Goal: Information Seeking & Learning: Learn about a topic

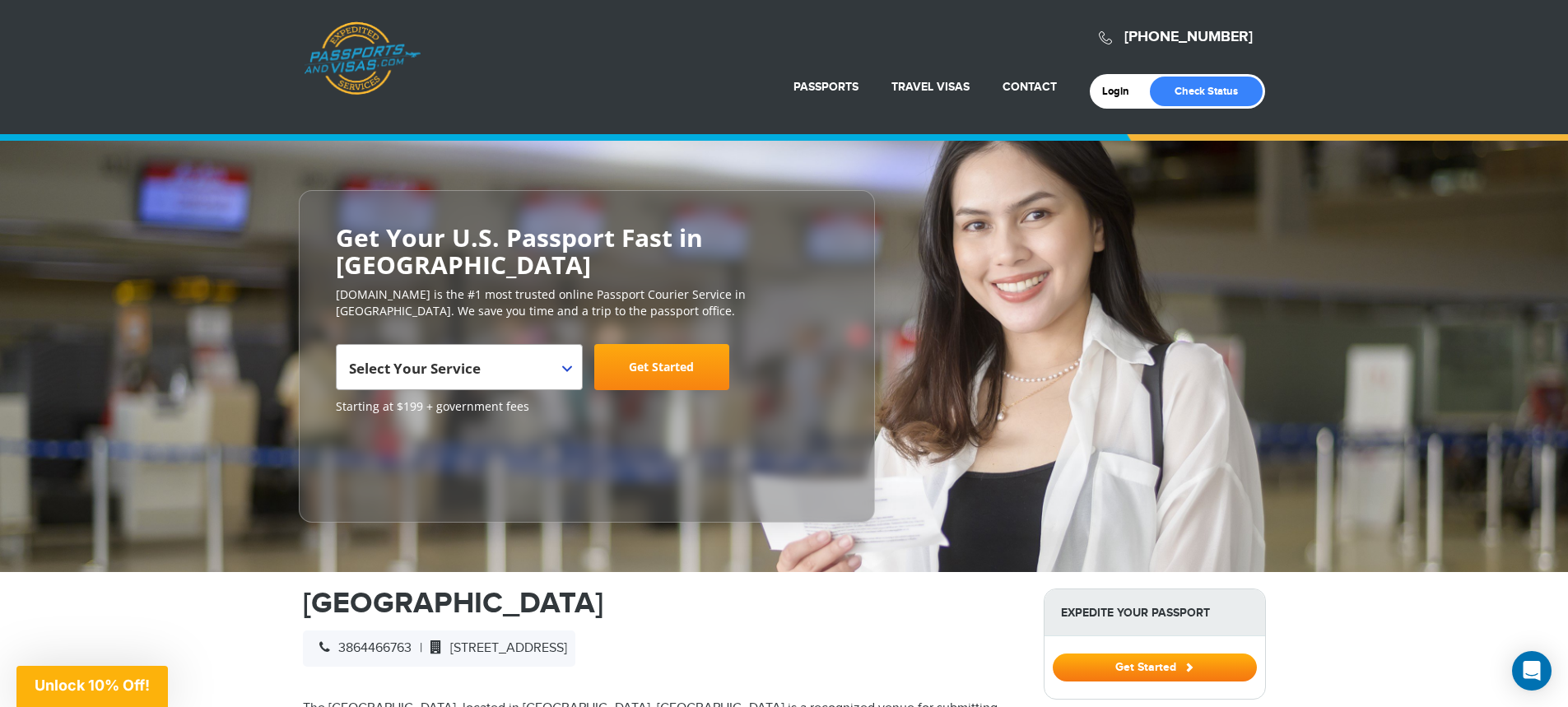
click at [573, 361] on span at bounding box center [574, 355] width 16 height 21
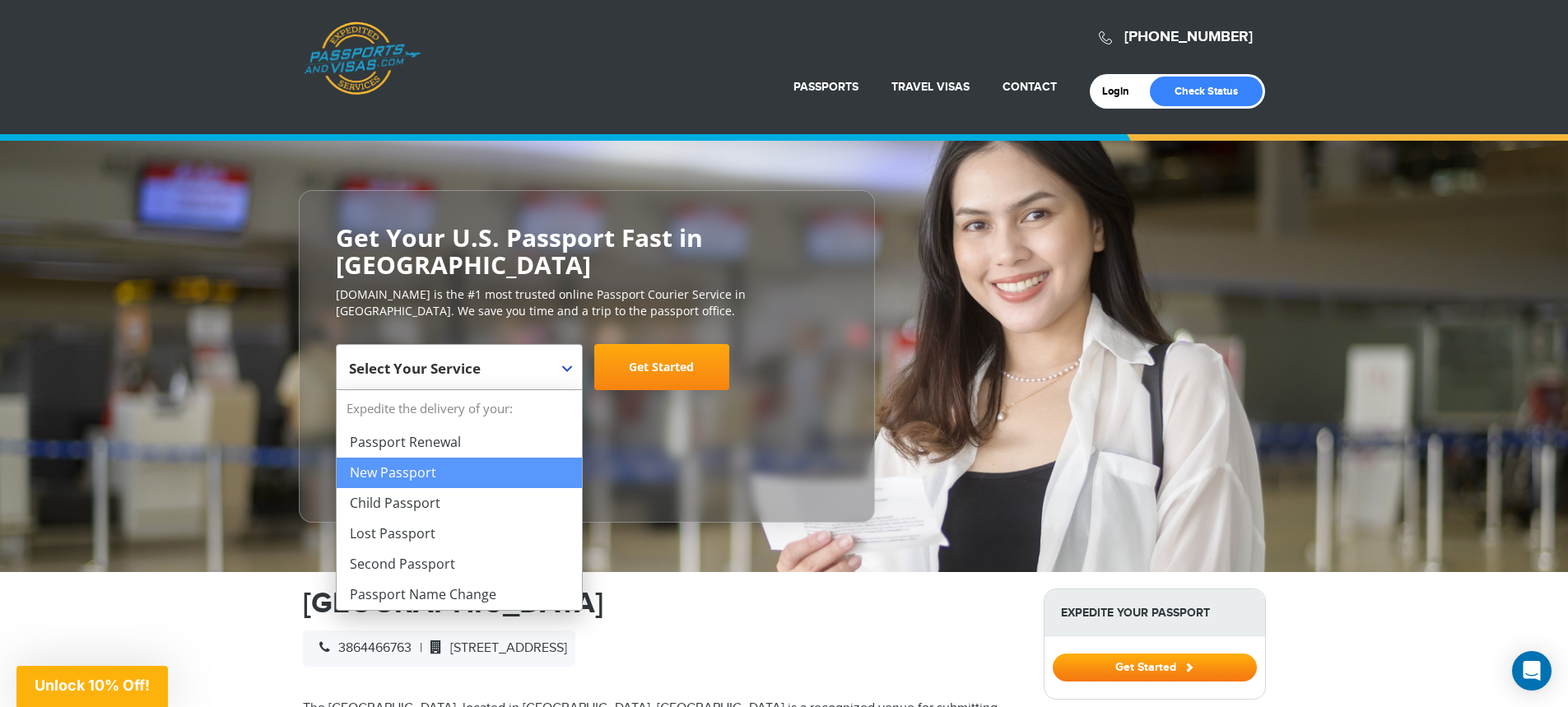
select select "**********"
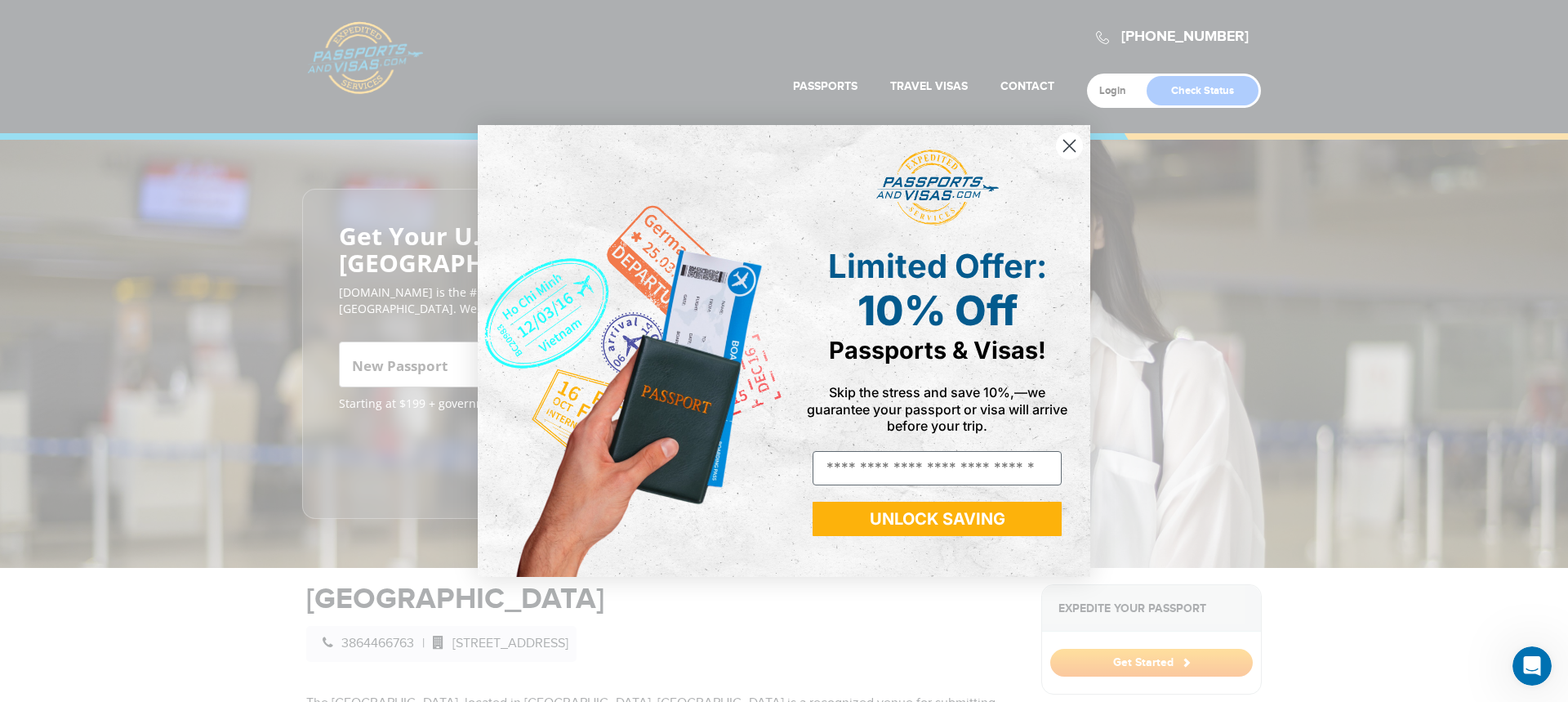
click at [1075, 141] on icon "Close dialog" at bounding box center [1070, 145] width 11 height 11
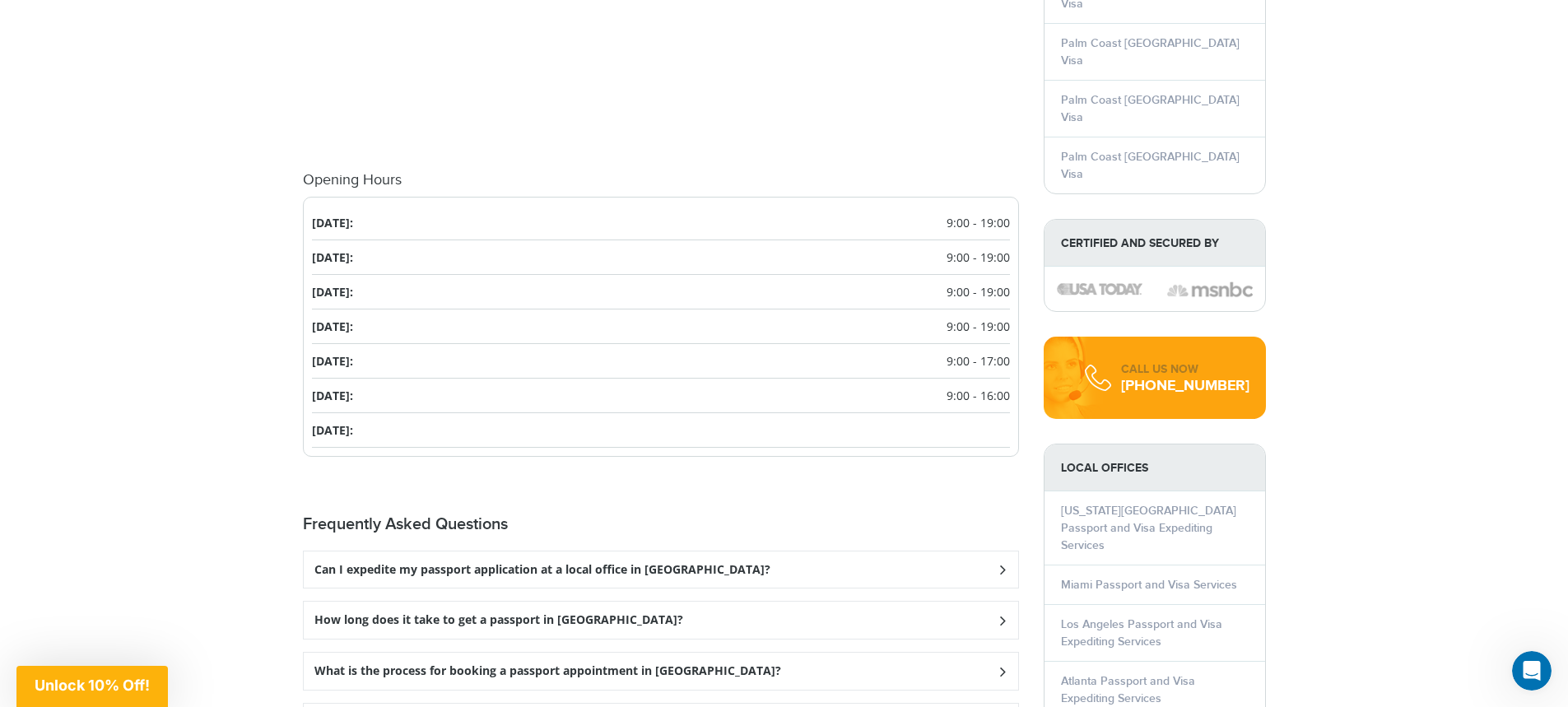
scroll to position [1892, 0]
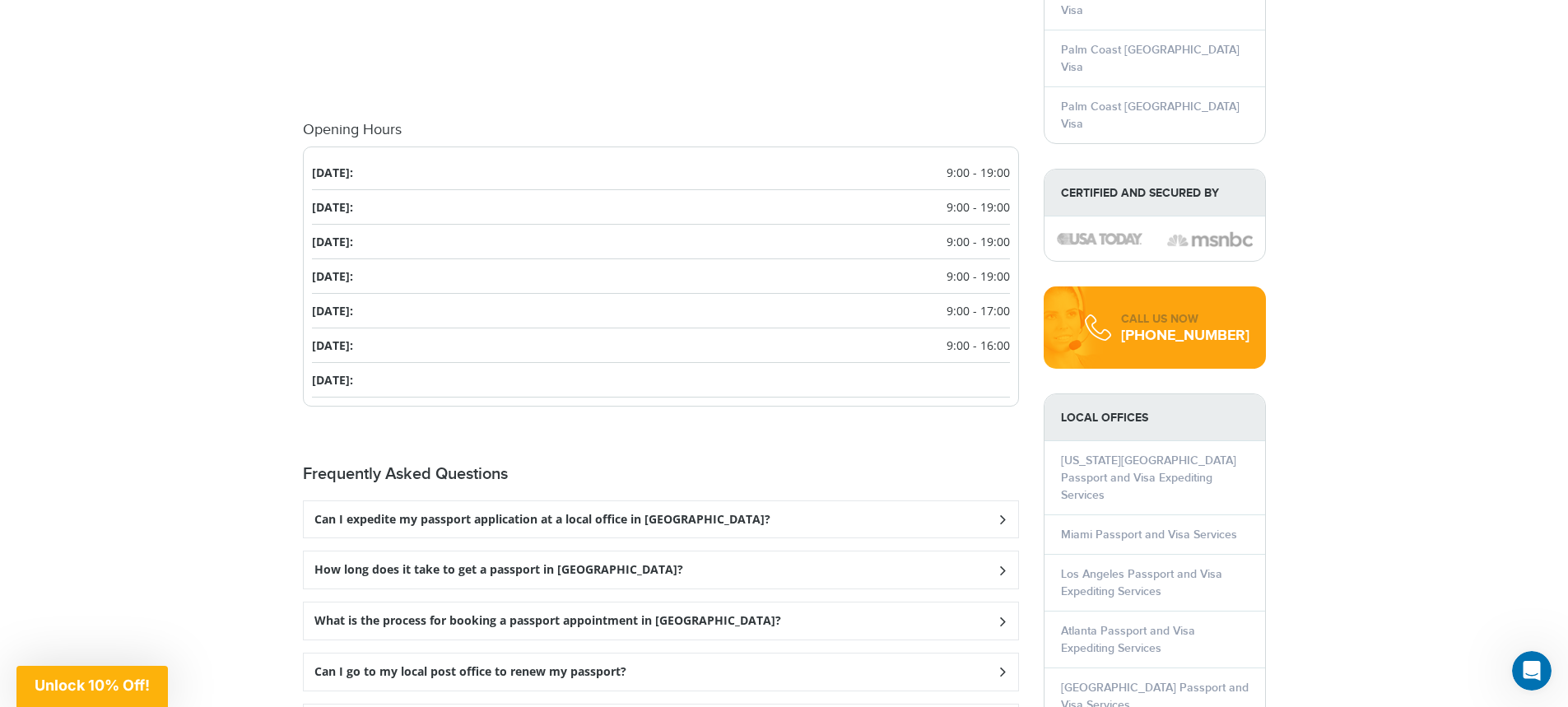
click at [1004, 517] on icon at bounding box center [1001, 518] width 16 height 11
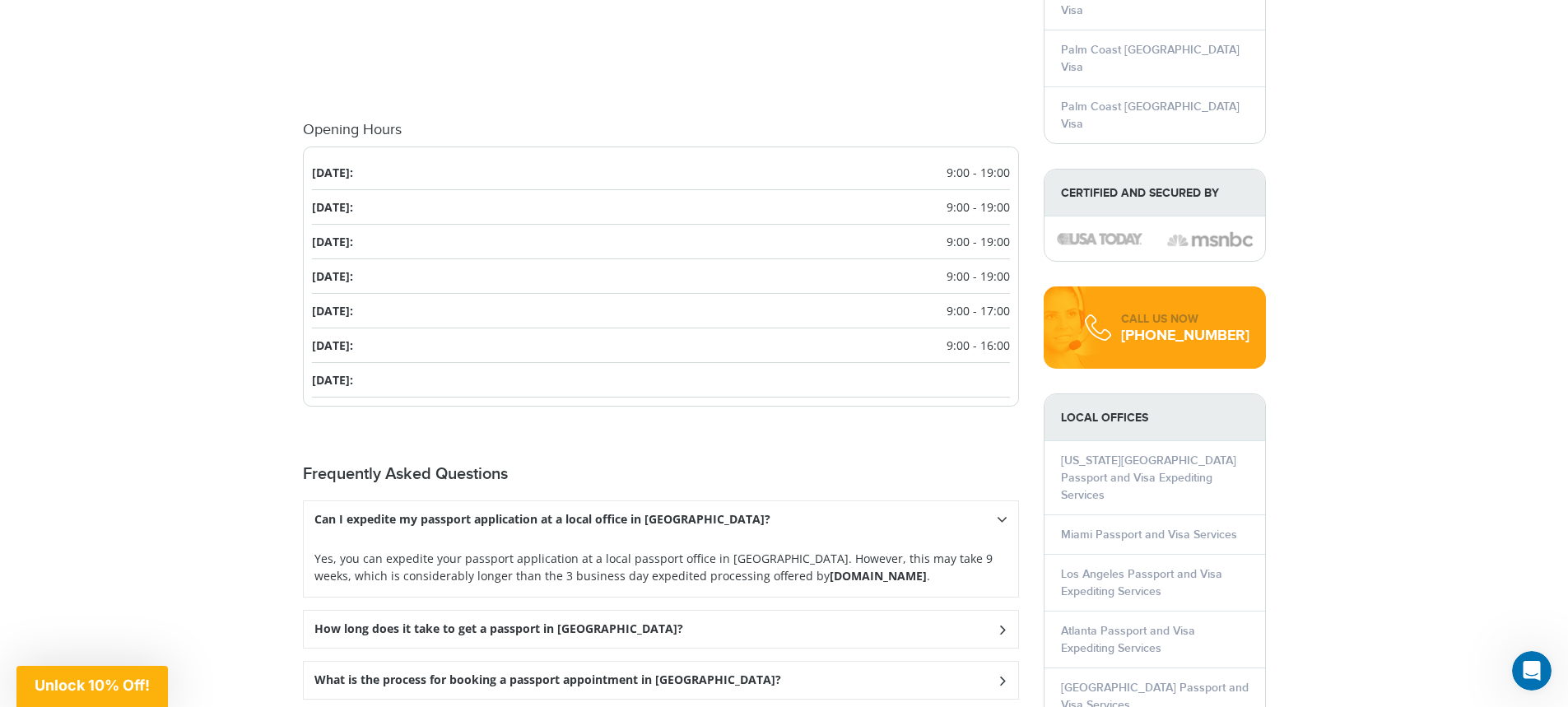
click at [1000, 520] on icon at bounding box center [1002, 518] width 11 height 16
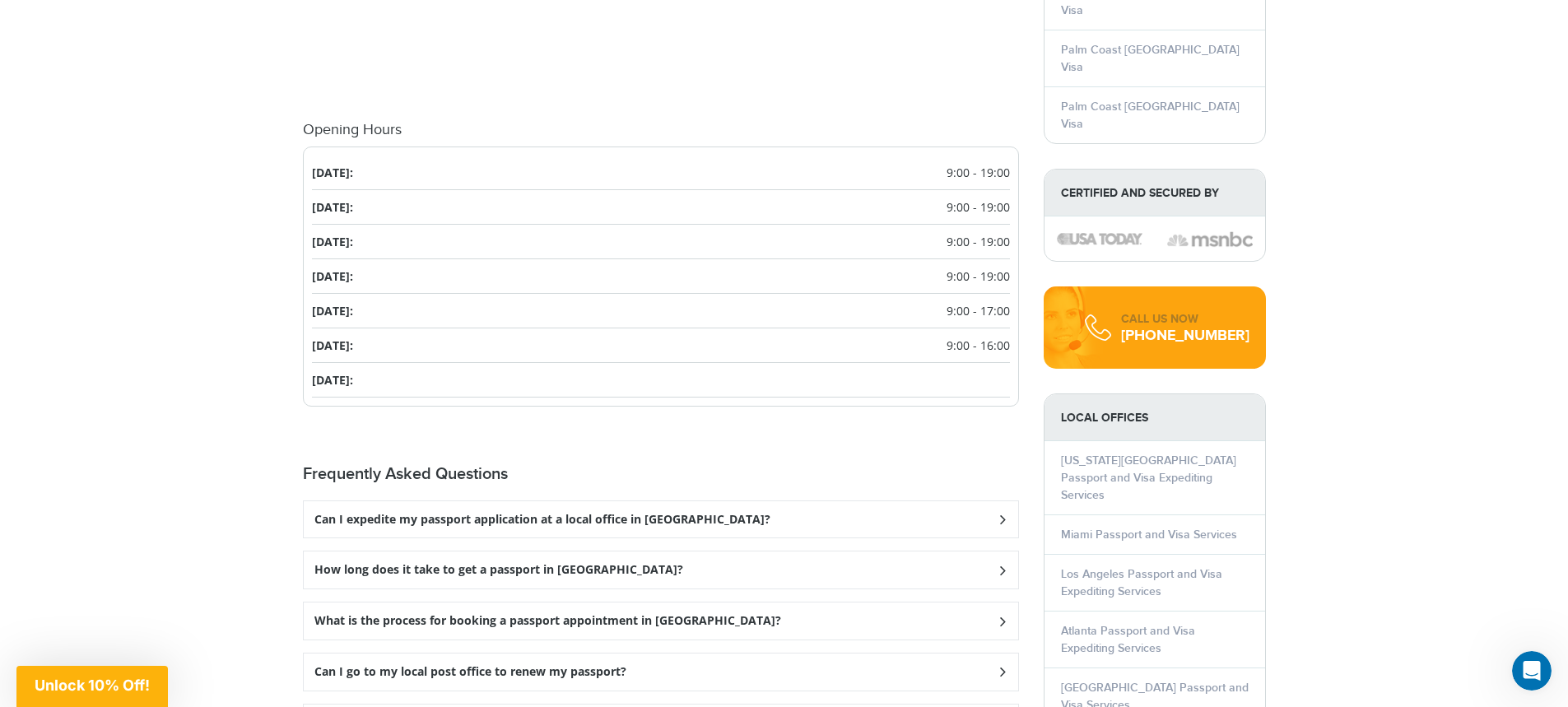
click at [994, 570] on icon at bounding box center [1001, 569] width 16 height 11
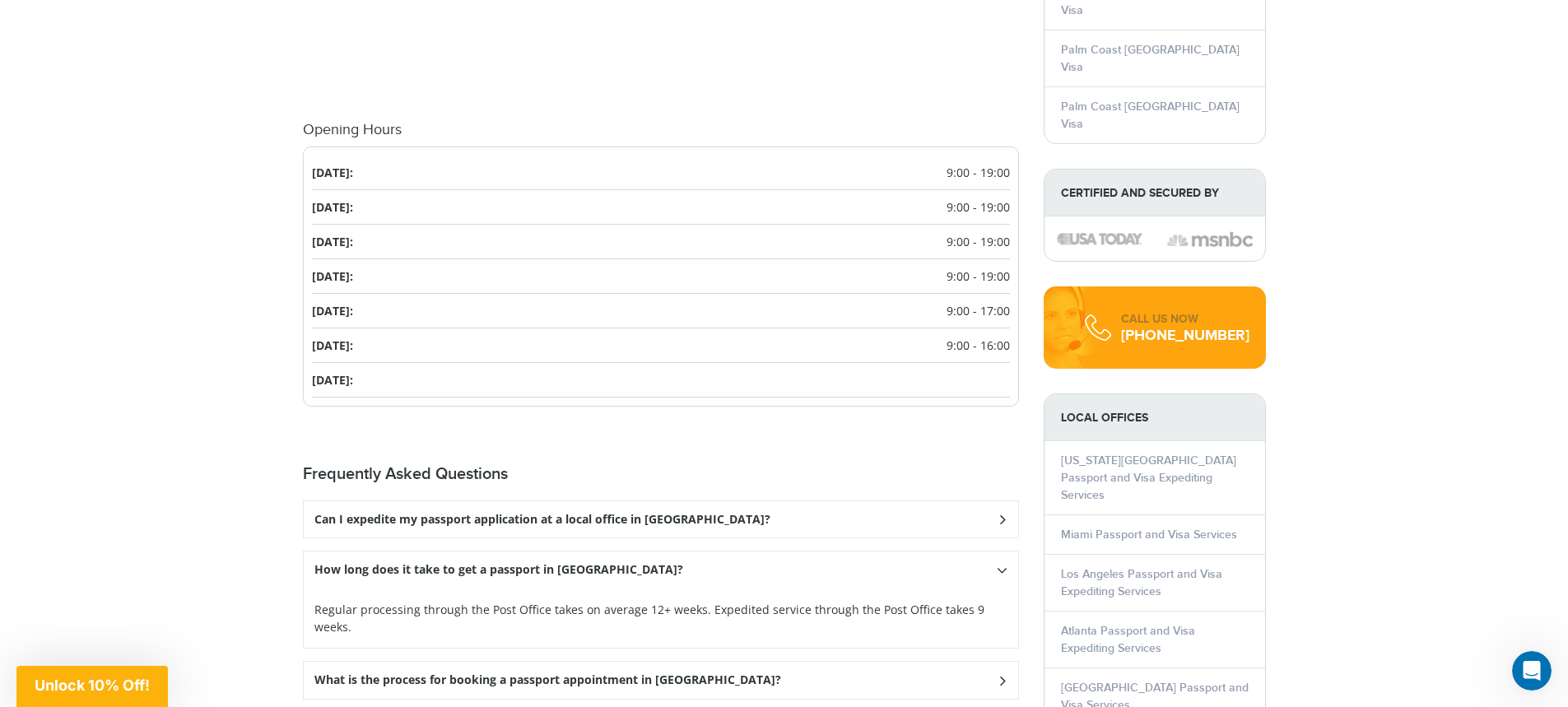
click at [994, 571] on div "How long does it take to get a passport in [GEOGRAPHIC_DATA]?" at bounding box center [661, 569] width 714 height 37
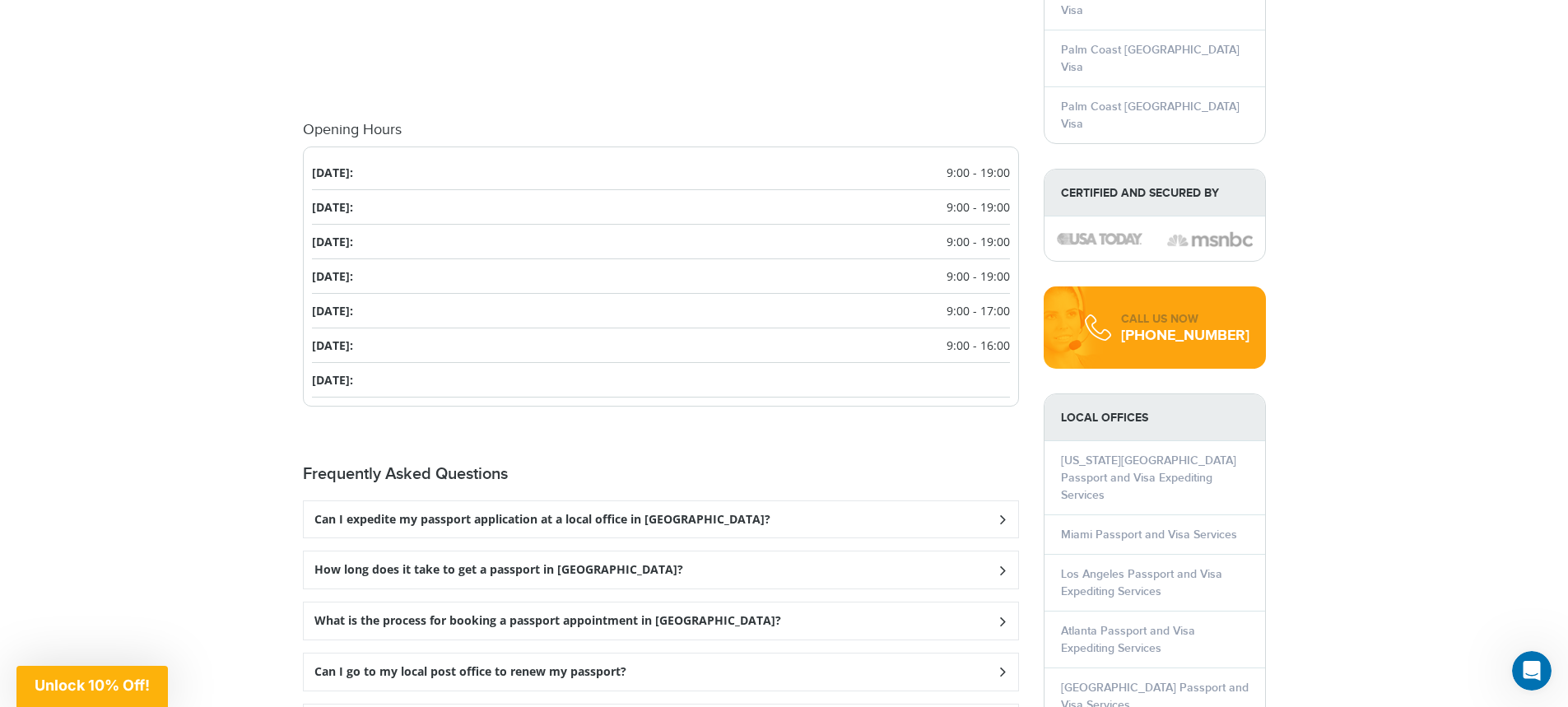
click at [994, 571] on icon at bounding box center [1001, 569] width 16 height 11
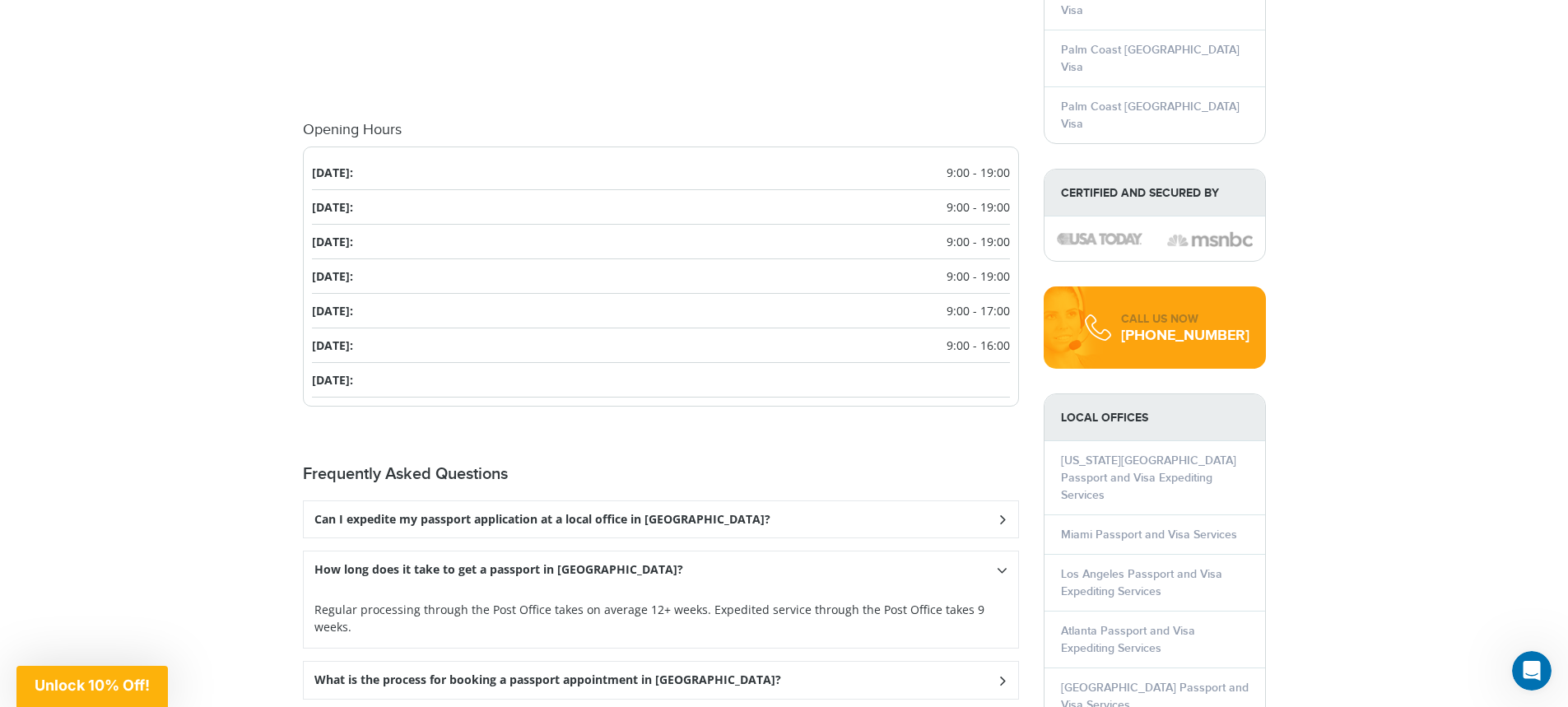
click at [993, 571] on div "How long does it take to get a passport in [GEOGRAPHIC_DATA]?" at bounding box center [661, 569] width 714 height 37
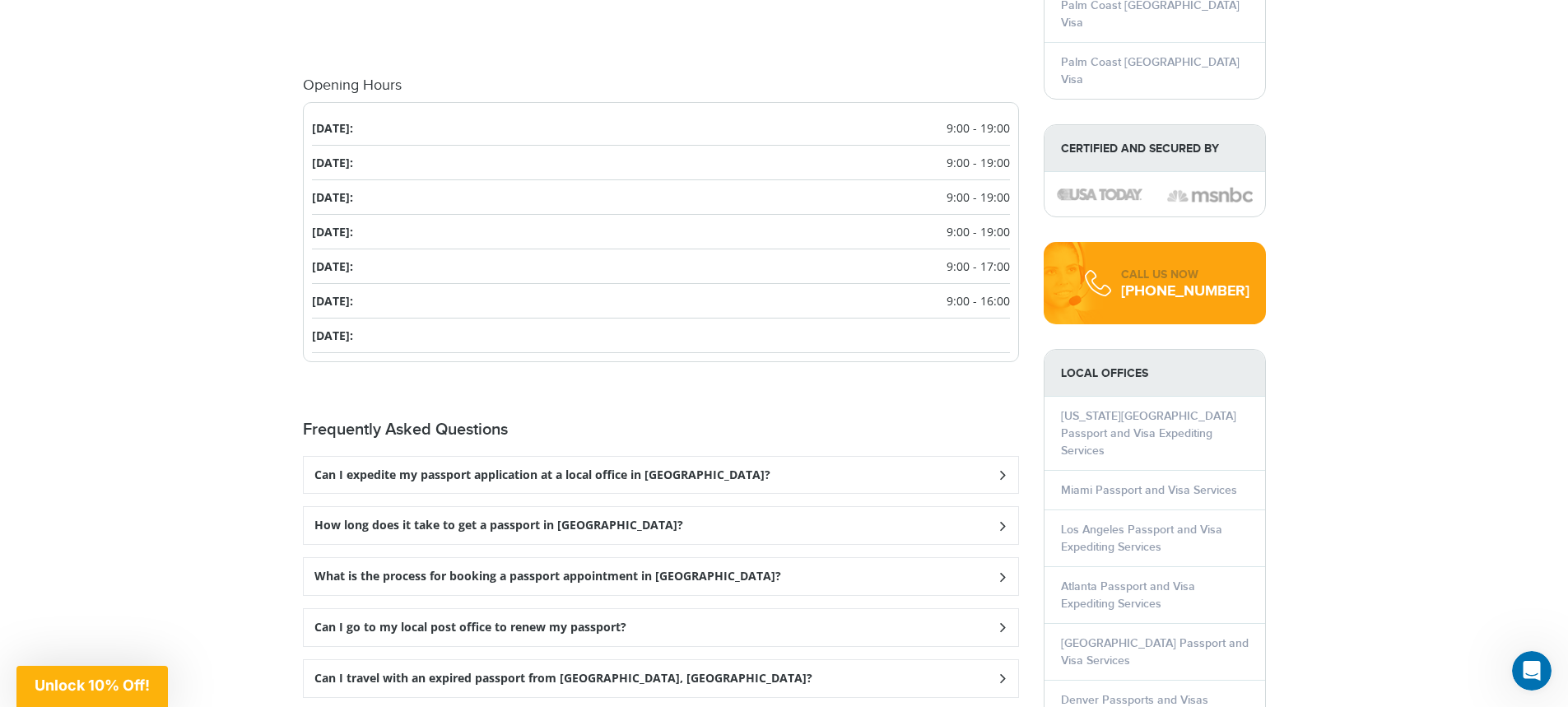
scroll to position [1975, 0]
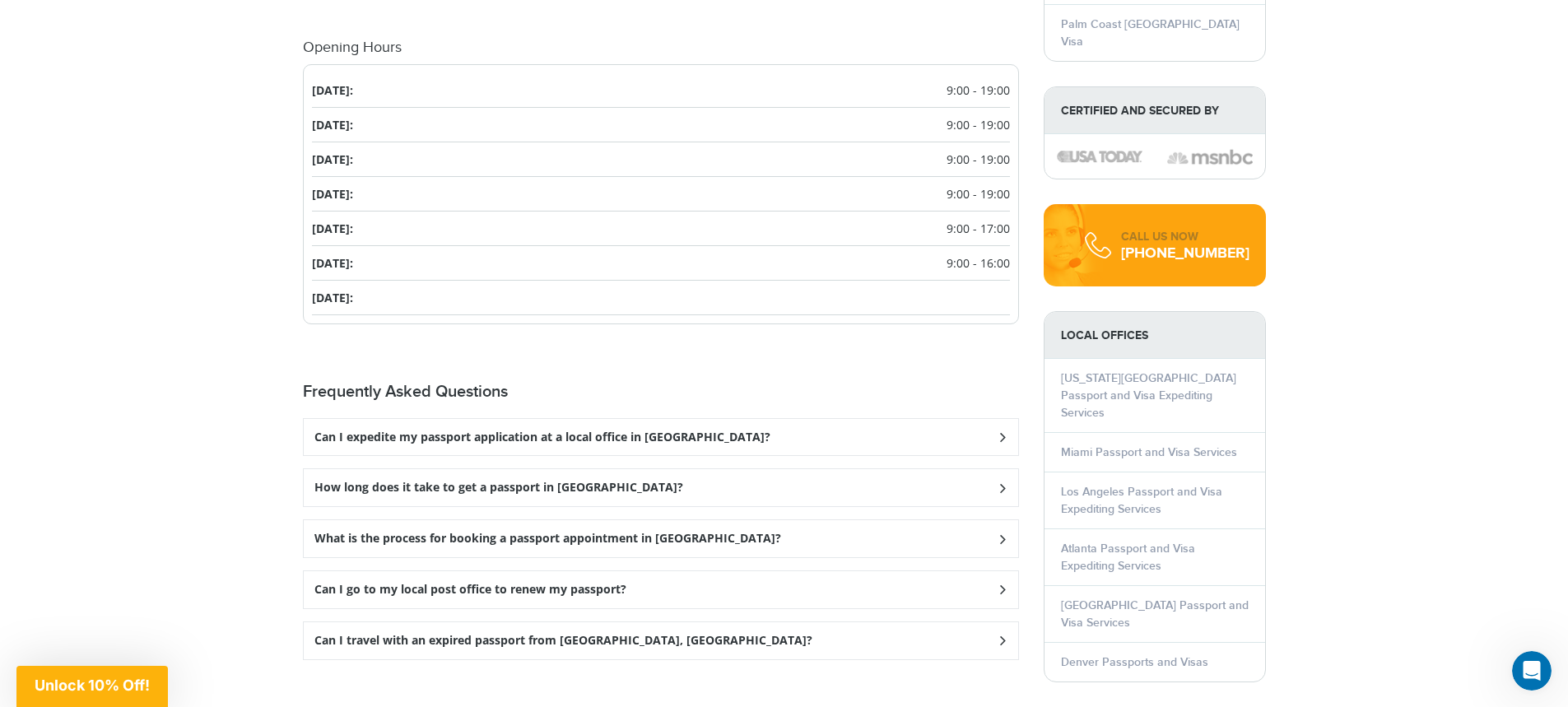
click at [996, 536] on icon at bounding box center [1001, 538] width 16 height 11
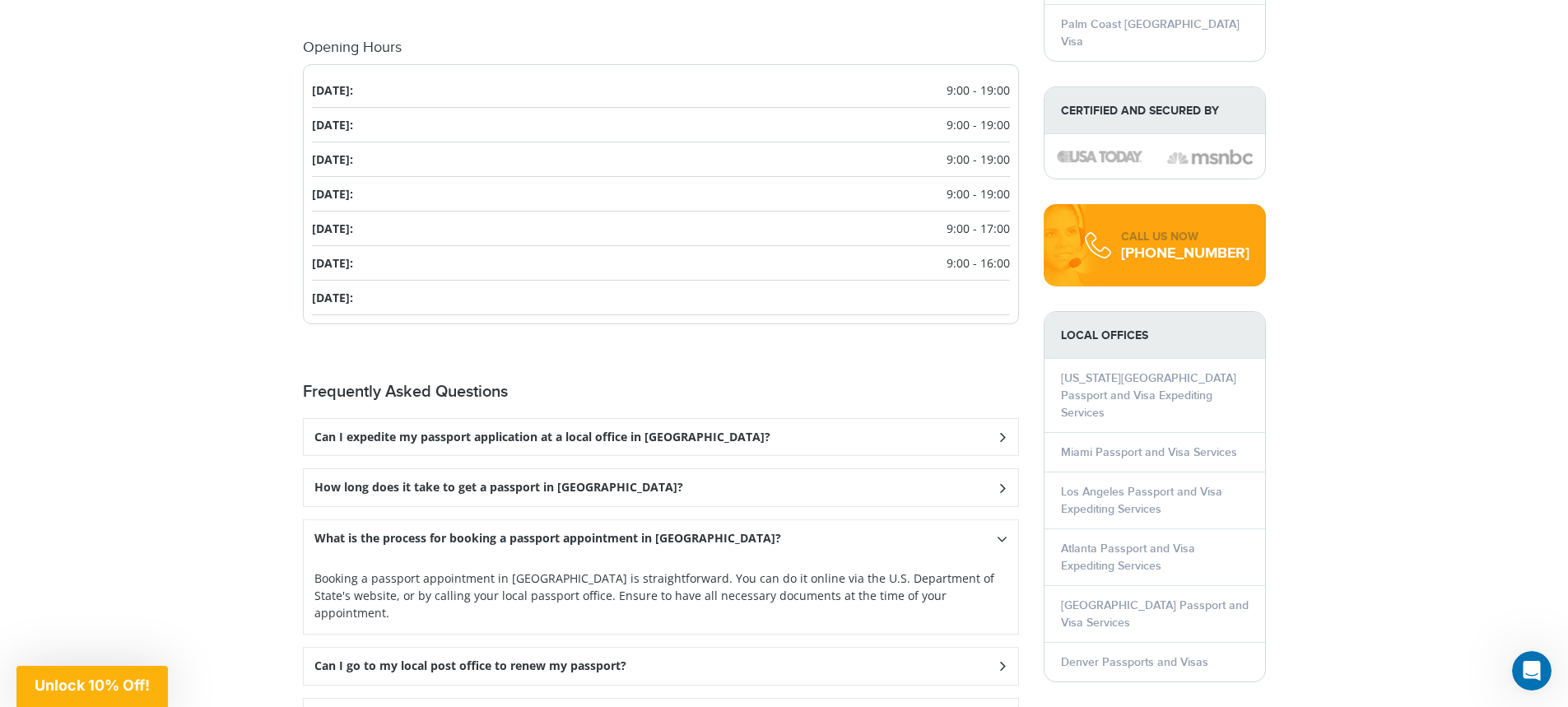
click at [998, 661] on icon at bounding box center [1001, 666] width 16 height 11
click at [1001, 542] on icon at bounding box center [1002, 539] width 11 height 16
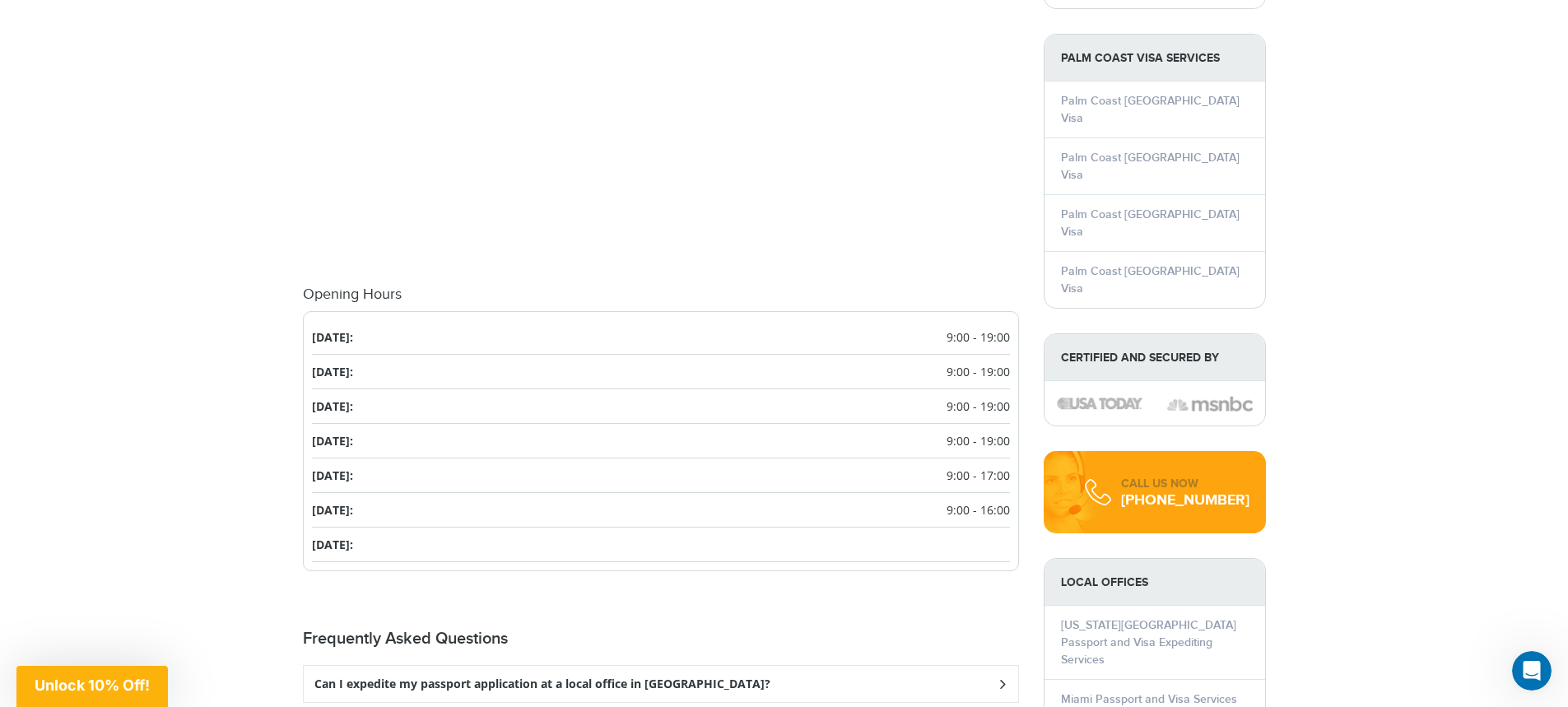
scroll to position [1563, 0]
